Goal: Information Seeking & Learning: Learn about a topic

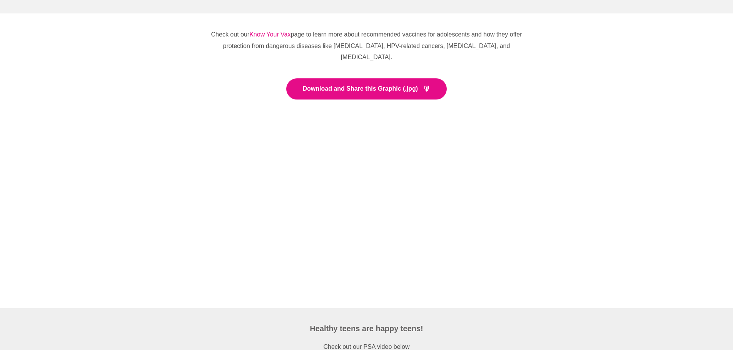
scroll to position [1205, 0]
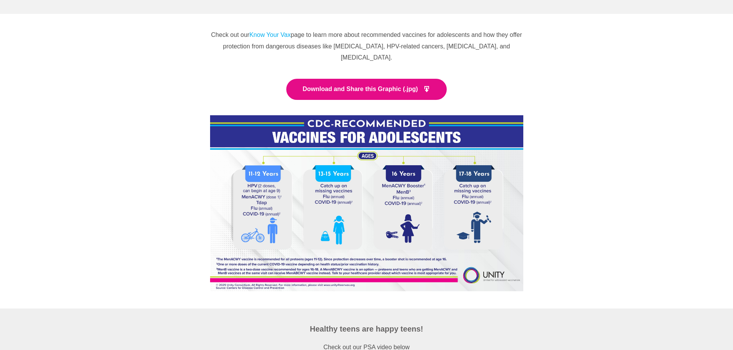
click at [270, 35] on link "Know Your Vax" at bounding box center [269, 35] width 41 height 7
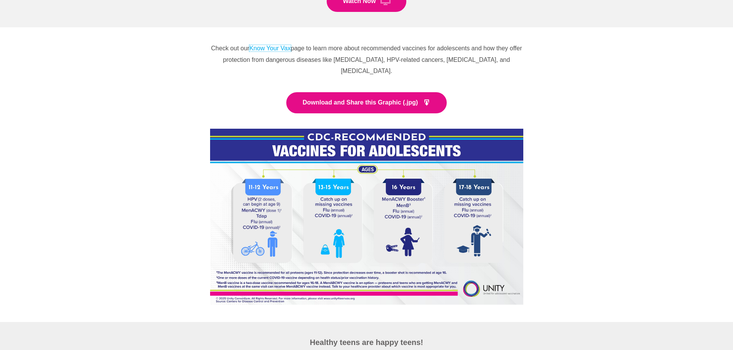
scroll to position [1179, 0]
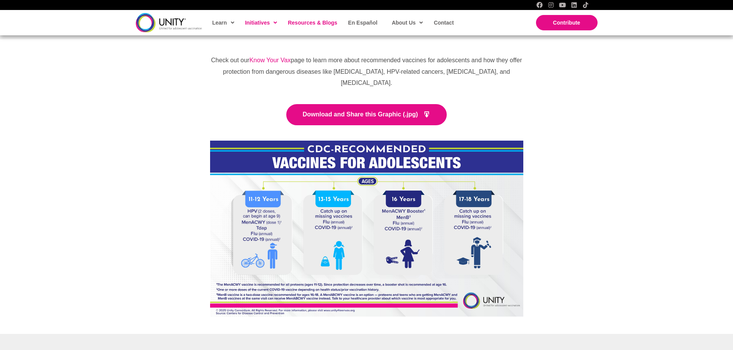
click at [315, 25] on span "Resources & Blogs" at bounding box center [312, 23] width 49 height 6
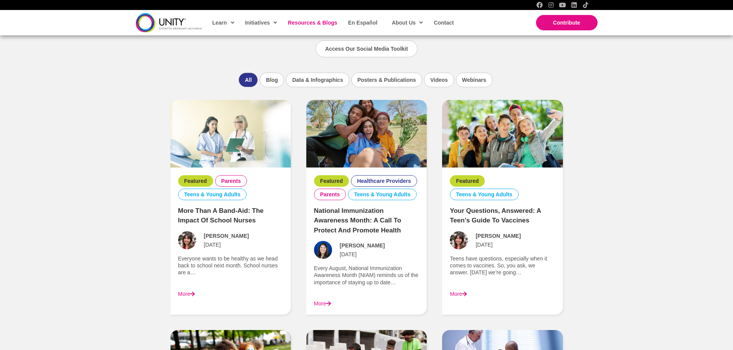
scroll to position [500, 0]
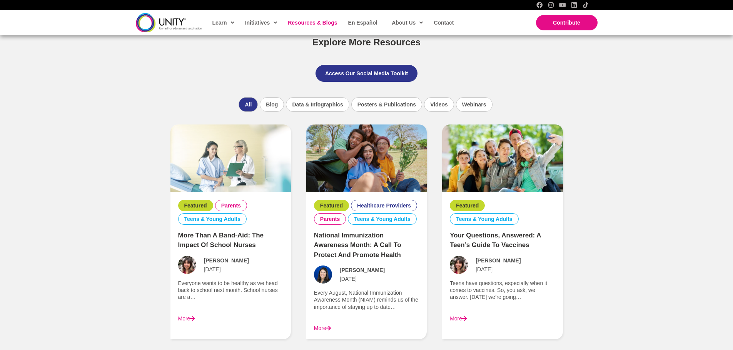
click at [385, 72] on span "Access Our Social Media Toolkit" at bounding box center [366, 73] width 83 height 6
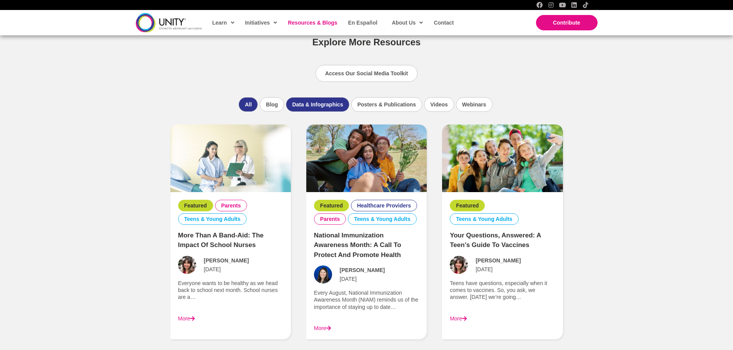
click at [332, 108] on li "Data & Infographics" at bounding box center [317, 104] width 63 height 15
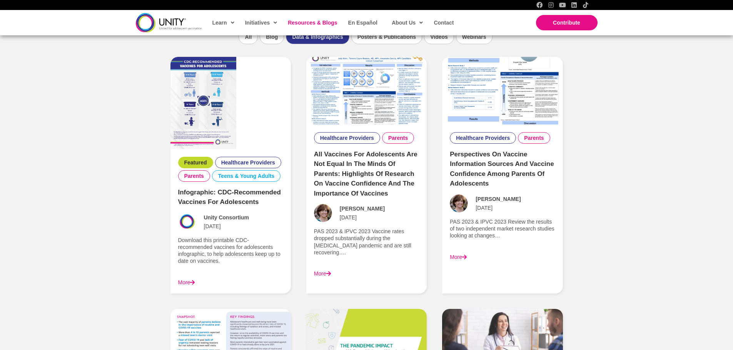
scroll to position [551, 0]
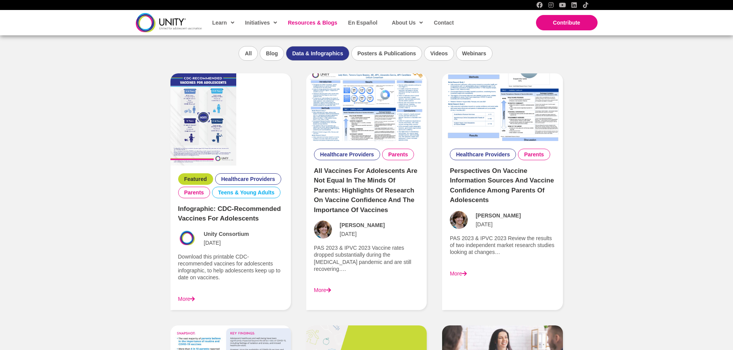
click at [212, 135] on img at bounding box center [203, 119] width 66 height 92
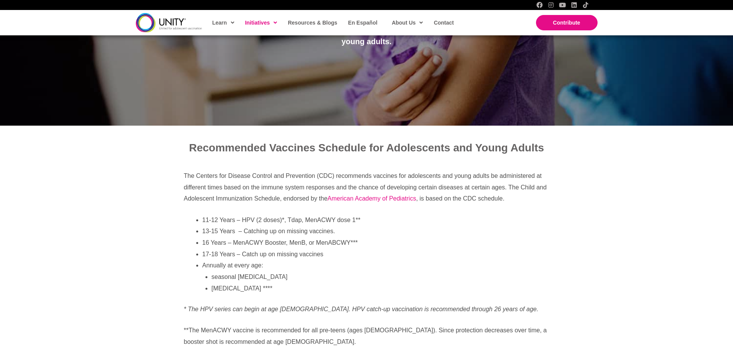
scroll to position [154, 0]
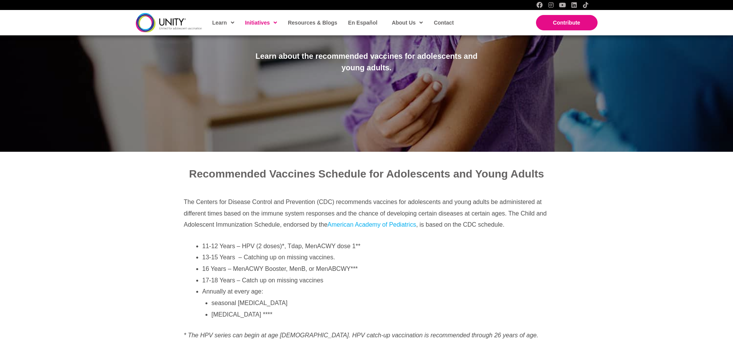
click at [354, 227] on link "American Academy of Pediatrics" at bounding box center [371, 225] width 88 height 7
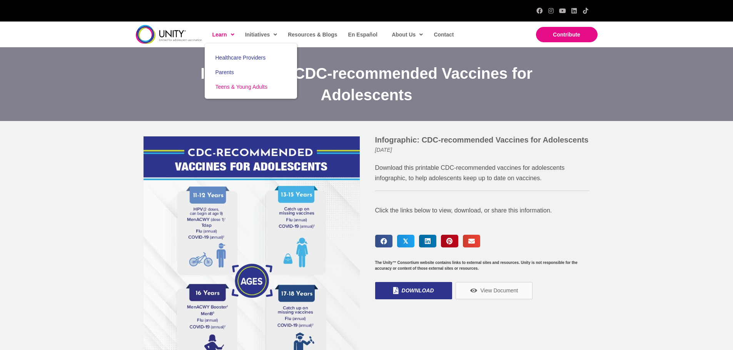
click at [233, 88] on span "Teens & Young Adults" at bounding box center [241, 87] width 52 height 6
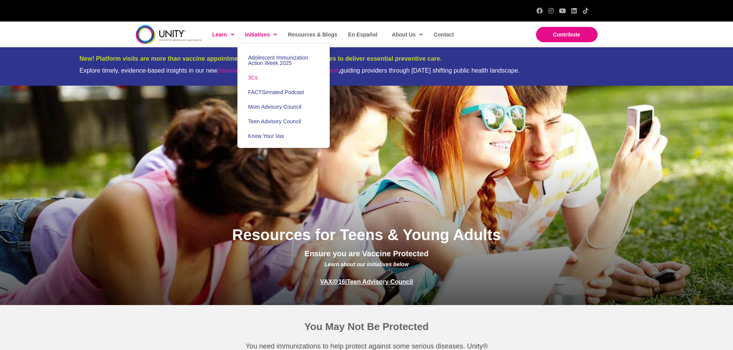
click at [253, 78] on span "3Cs" at bounding box center [253, 78] width 10 height 6
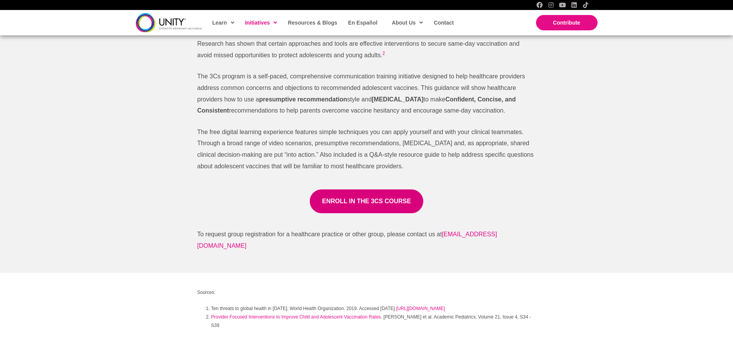
scroll to position [500, 0]
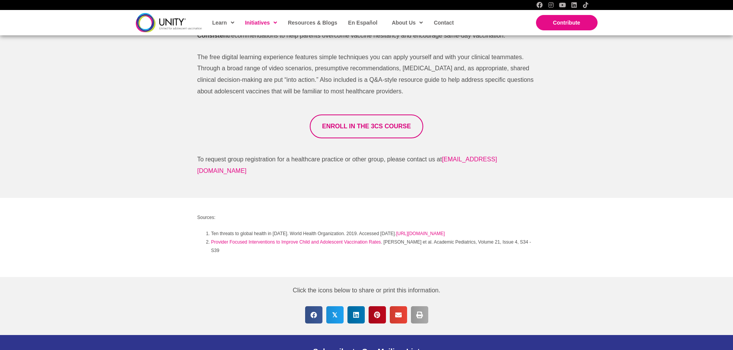
click at [361, 131] on link "ENROLL IN THE 3CS COURSE" at bounding box center [366, 127] width 113 height 24
